Goal: Task Accomplishment & Management: Manage account settings

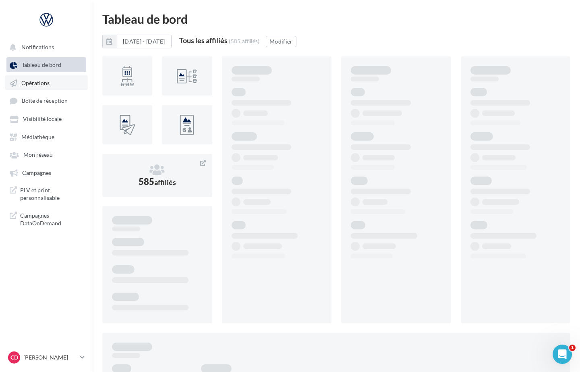
click at [33, 85] on span "Opérations" at bounding box center [35, 82] width 28 height 7
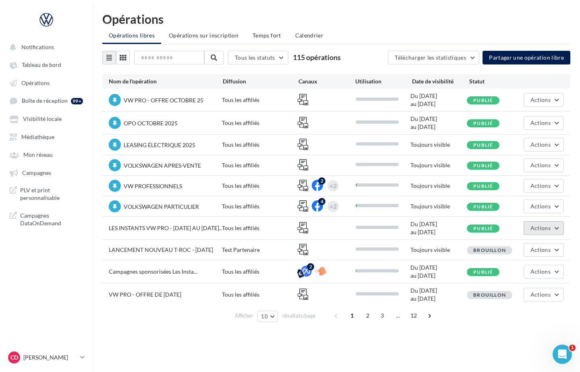
click at [559, 228] on button "Actions" at bounding box center [544, 228] width 40 height 14
click at [524, 246] on button "Editer" at bounding box center [523, 246] width 81 height 21
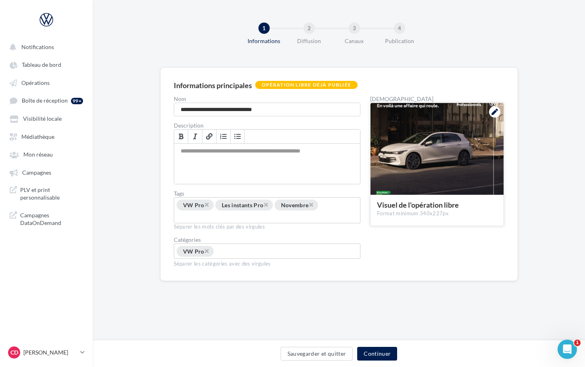
click at [494, 114] on icon at bounding box center [494, 112] width 6 height 6
click at [445, 169] on div at bounding box center [436, 149] width 133 height 93
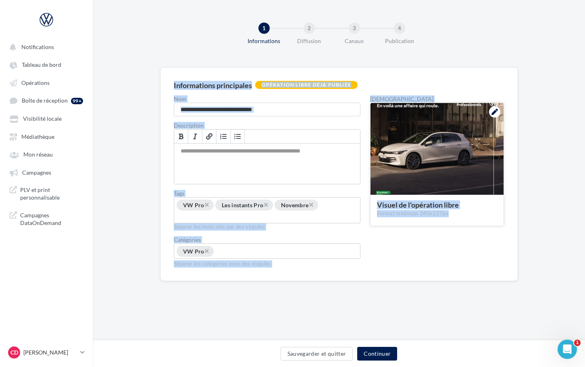
click at [492, 113] on icon at bounding box center [494, 112] width 6 height 6
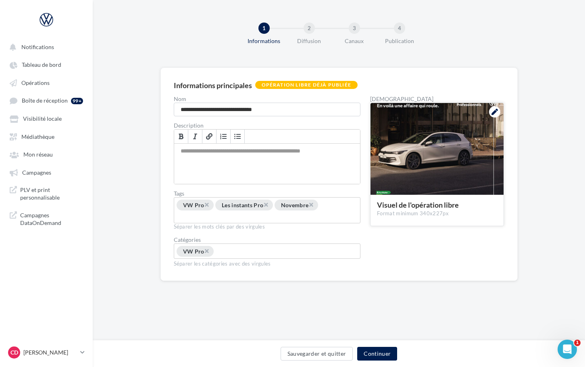
click at [431, 201] on div "Visuel de l'opération libre" at bounding box center [437, 204] width 120 height 7
click at [40, 83] on span "Opérations" at bounding box center [35, 82] width 28 height 7
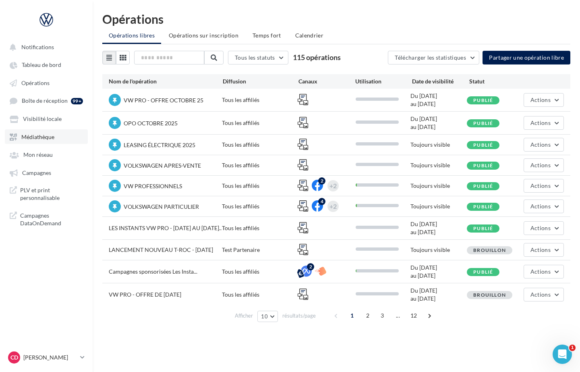
click at [47, 135] on span "Médiathèque" at bounding box center [37, 136] width 33 height 7
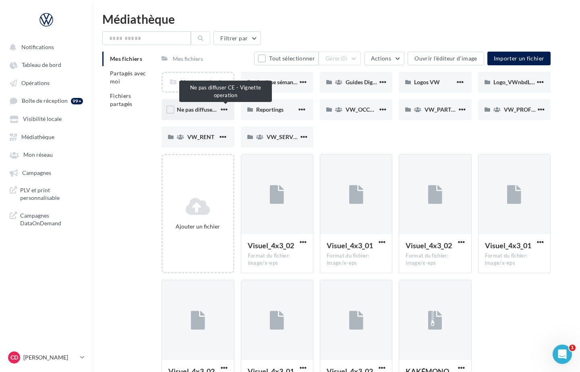
click at [190, 110] on span "Ne pas diffuser CE - Vignette operation" at bounding box center [225, 109] width 97 height 7
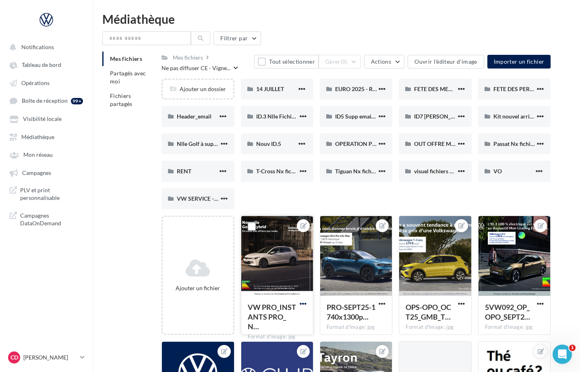
click at [305, 305] on span "button" at bounding box center [303, 303] width 7 height 7
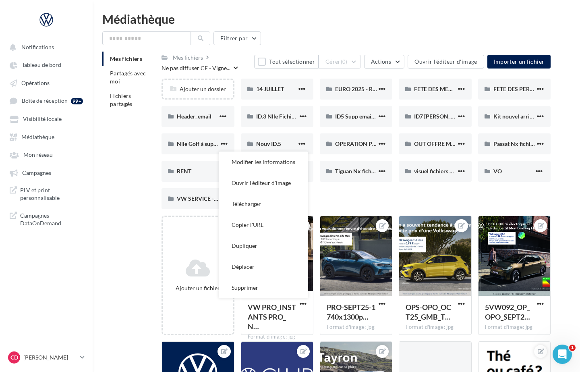
click at [257, 287] on button "Supprimer" at bounding box center [263, 287] width 89 height 21
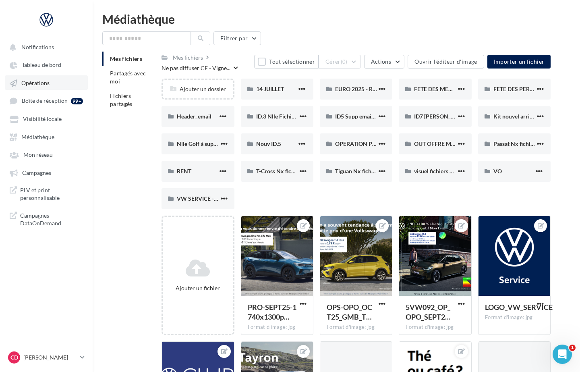
click at [36, 83] on span "Opérations" at bounding box center [35, 82] width 28 height 7
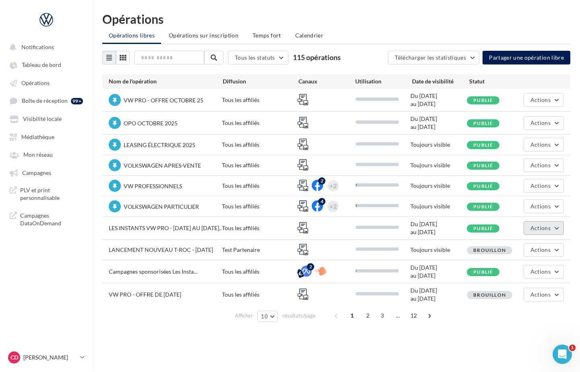
click at [557, 227] on button "Actions" at bounding box center [544, 228] width 40 height 14
click at [520, 253] on button "Editer" at bounding box center [523, 246] width 81 height 21
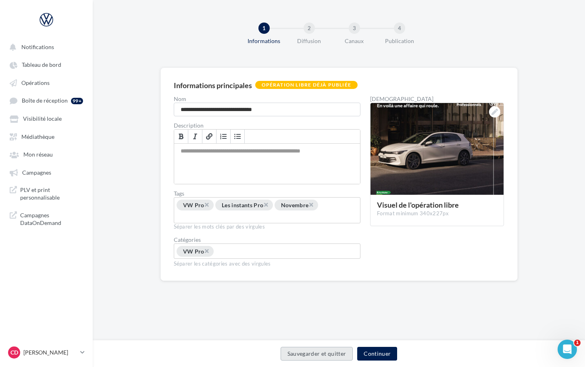
click at [325, 357] on button "Sauvegarder et quitter" at bounding box center [316, 354] width 73 height 14
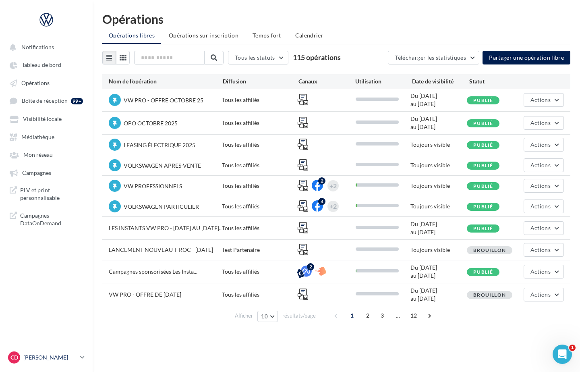
click at [83, 357] on icon at bounding box center [82, 357] width 4 height 7
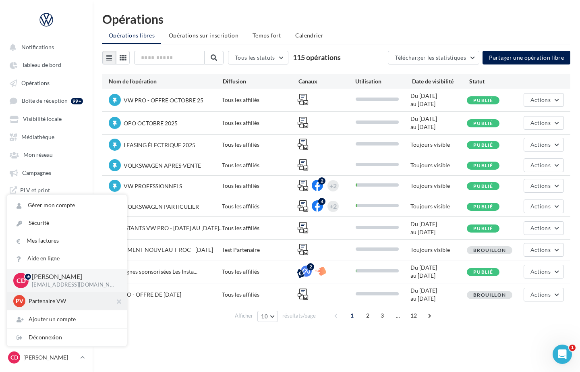
click at [66, 303] on p "Partenaire VW" at bounding box center [73, 301] width 89 height 8
